Goal: Information Seeking & Learning: Check status

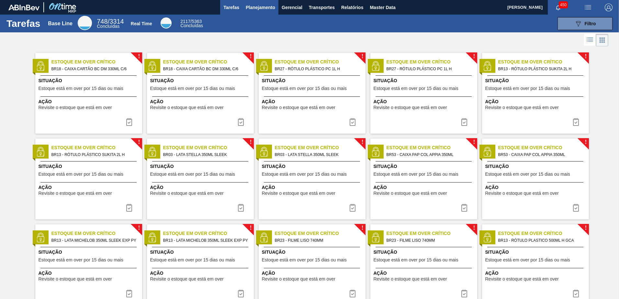
click at [263, 11] on span "Planejamento" at bounding box center [260, 8] width 29 height 8
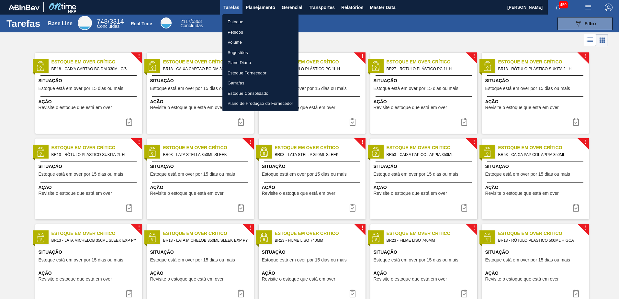
click at [257, 21] on li "Estoque" at bounding box center [260, 22] width 76 height 10
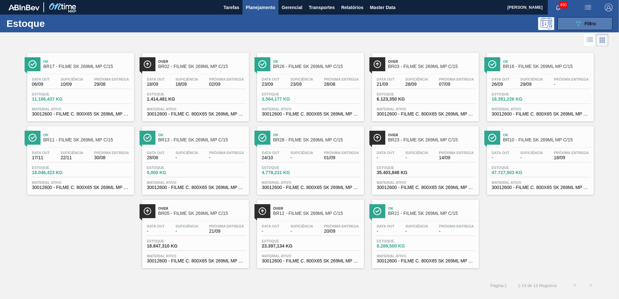
click at [562, 29] on button "089F7B8B-B2A5-4AFE-B5C0-19BA573D28AC Filtro" at bounding box center [585, 23] width 55 height 13
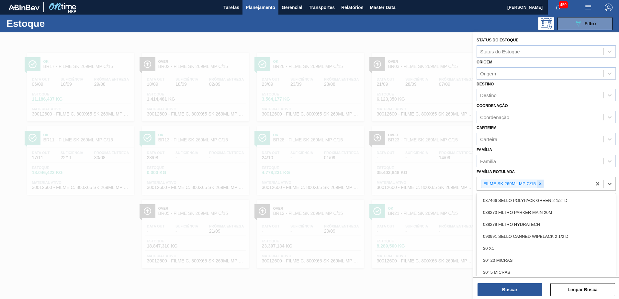
drag, startPoint x: 536, startPoint y: 182, endPoint x: 539, endPoint y: 183, distance: 3.5
click at [536, 182] on div "FILME SK 269ML MP C/15" at bounding box center [509, 184] width 55 height 8
click at [540, 184] on icon at bounding box center [540, 184] width 5 height 5
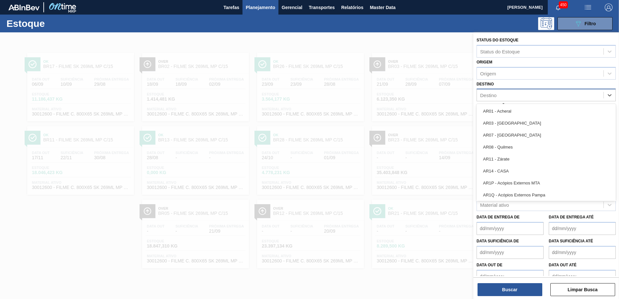
click at [504, 94] on div "Destino" at bounding box center [540, 95] width 127 height 9
type input "aq"
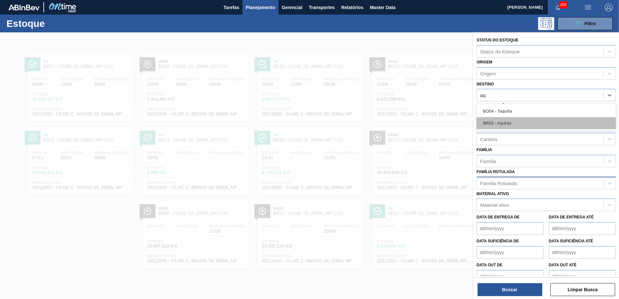
click at [509, 123] on div "BR03 - Aquiraz" at bounding box center [546, 123] width 139 height 12
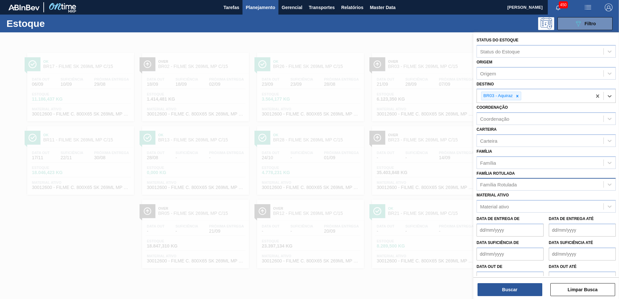
click at [509, 189] on div "Família Rotulada" at bounding box center [540, 184] width 127 height 9
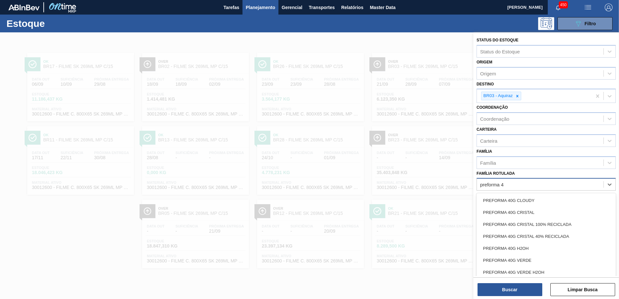
type Rotulada "preforma 48"
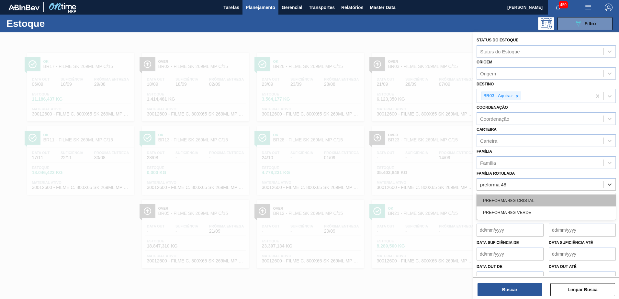
click at [528, 199] on div "PREFORMA 48G CRISTAL" at bounding box center [546, 201] width 139 height 12
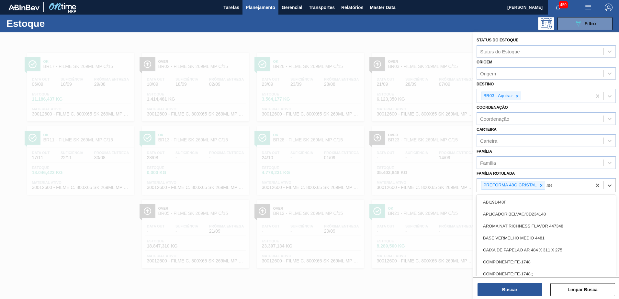
type Rotulada "48g"
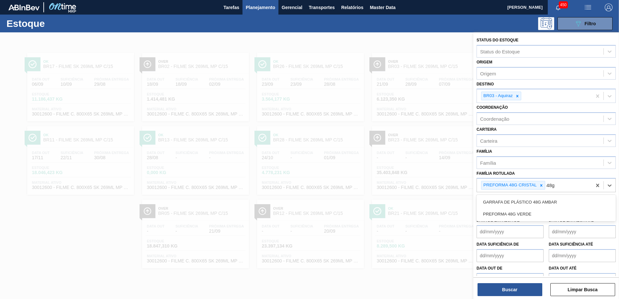
click at [531, 213] on div "PREFORMA 48G VERDE" at bounding box center [546, 214] width 139 height 12
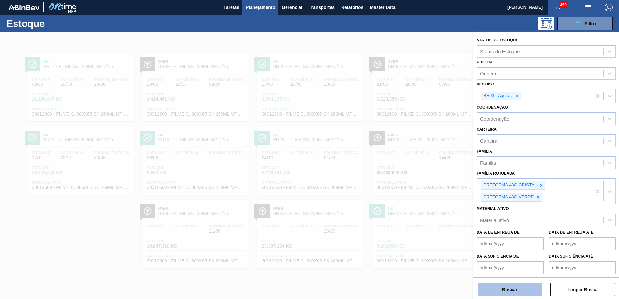
click at [513, 287] on button "Buscar" at bounding box center [510, 289] width 65 height 13
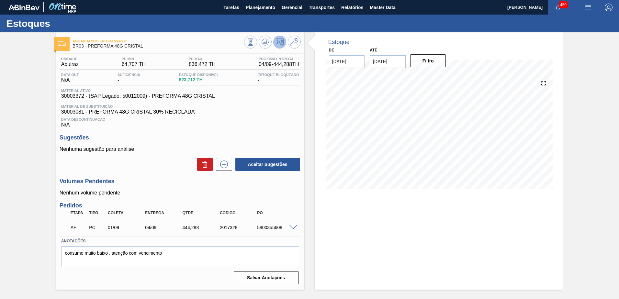
click at [295, 225] on span at bounding box center [294, 227] width 8 height 5
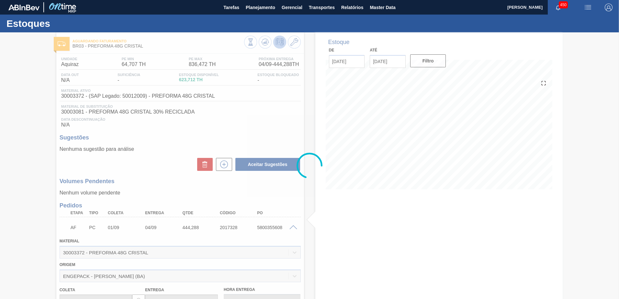
click at [264, 42] on div at bounding box center [309, 165] width 619 height 267
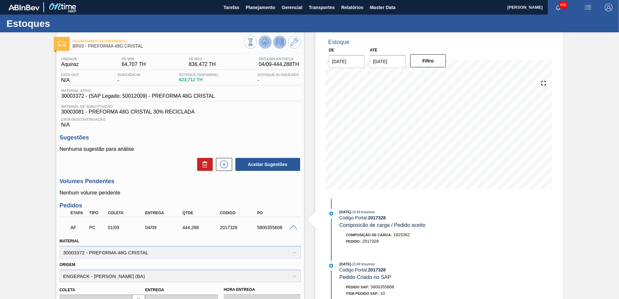
click at [264, 42] on icon at bounding box center [265, 41] width 4 height 3
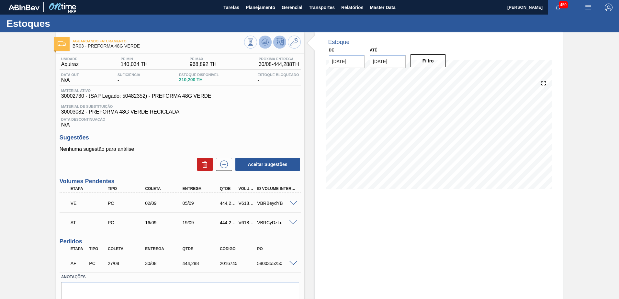
click at [265, 38] on button at bounding box center [265, 42] width 13 height 13
